Goal: Browse casually

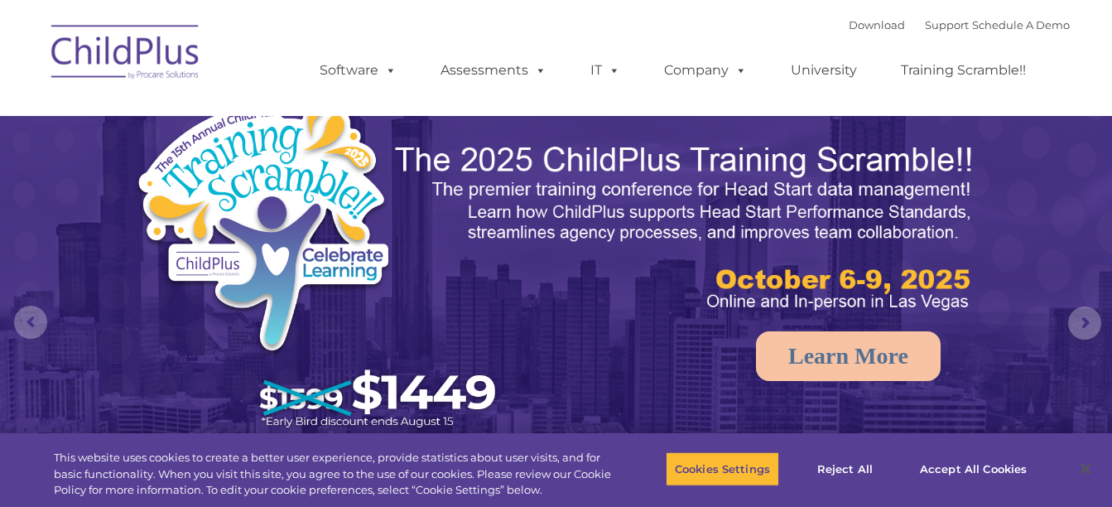
select select "MEDIUM"
click at [146, 59] on img at bounding box center [126, 54] width 166 height 83
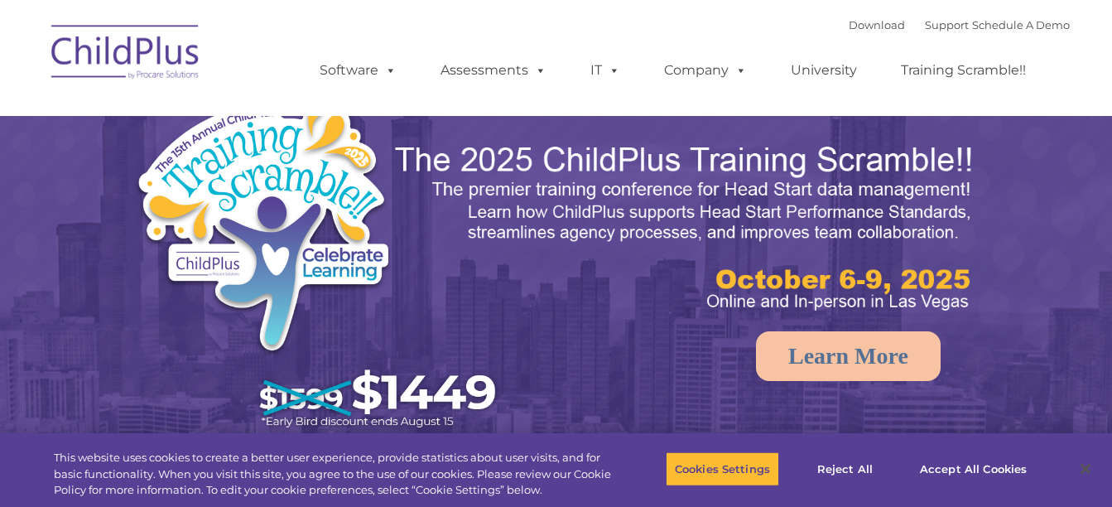
select select "MEDIUM"
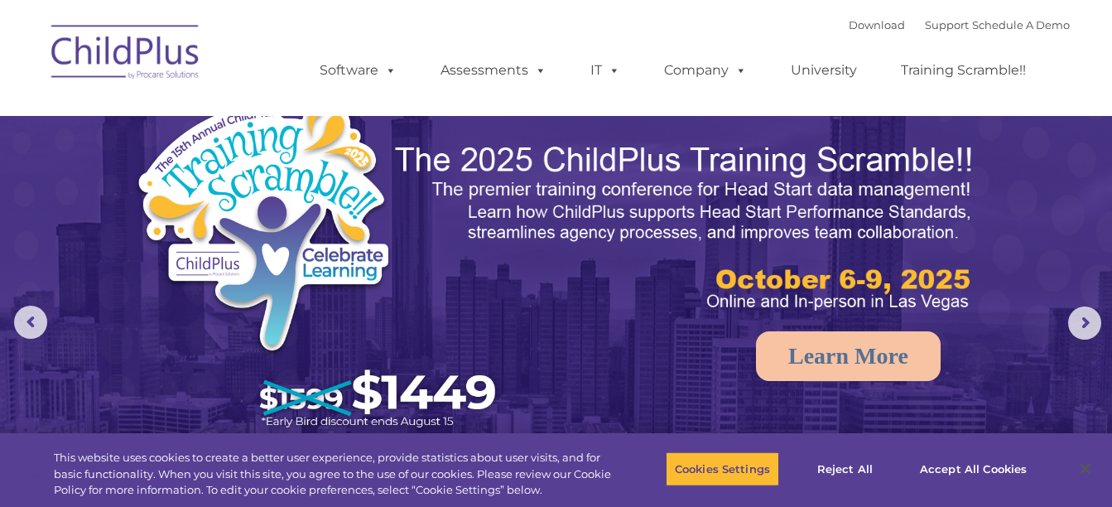
click at [1042, 367] on img at bounding box center [556, 350] width 1112 height 700
